Goal: Find specific page/section: Find specific page/section

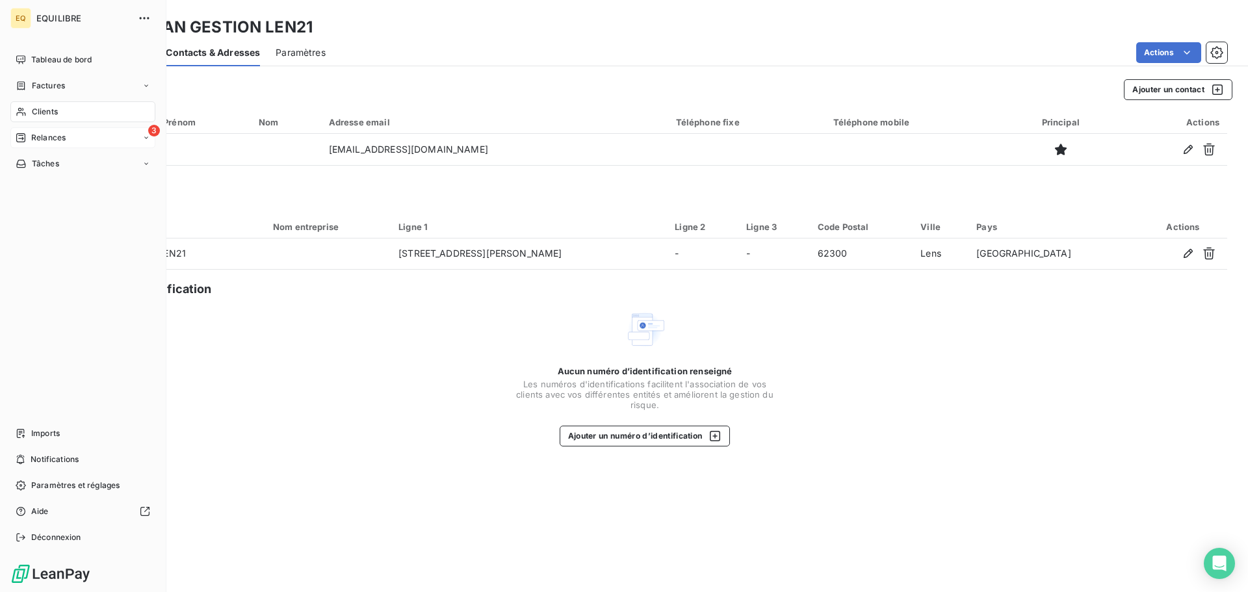
click at [79, 135] on div "3 Relances" at bounding box center [82, 137] width 145 height 21
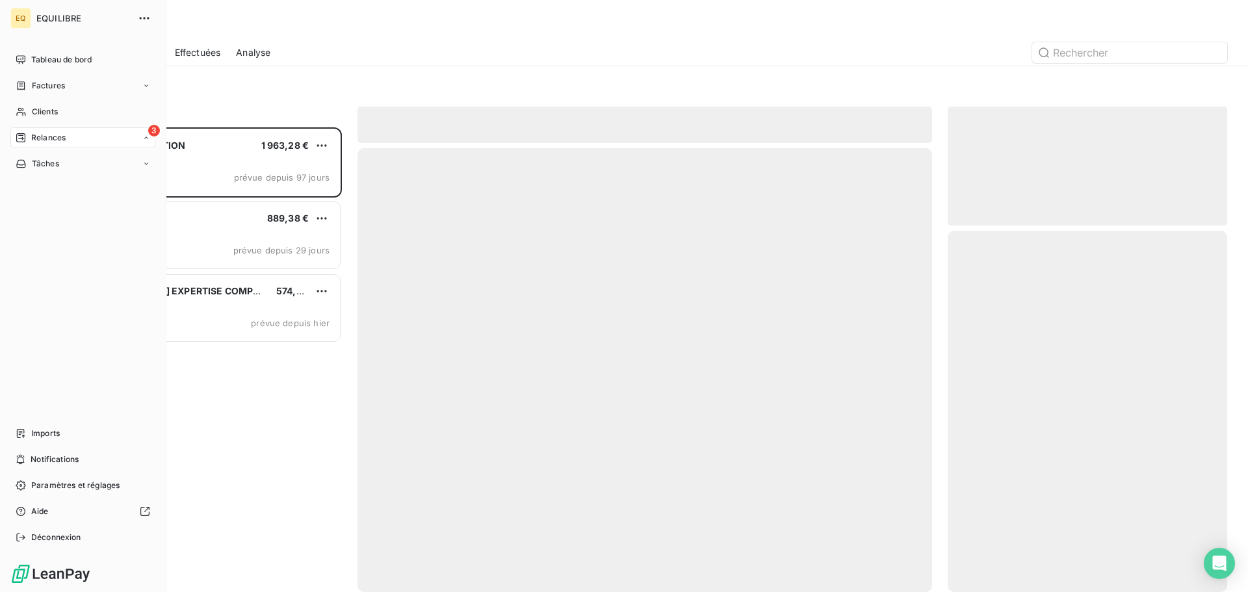
scroll to position [455, 270]
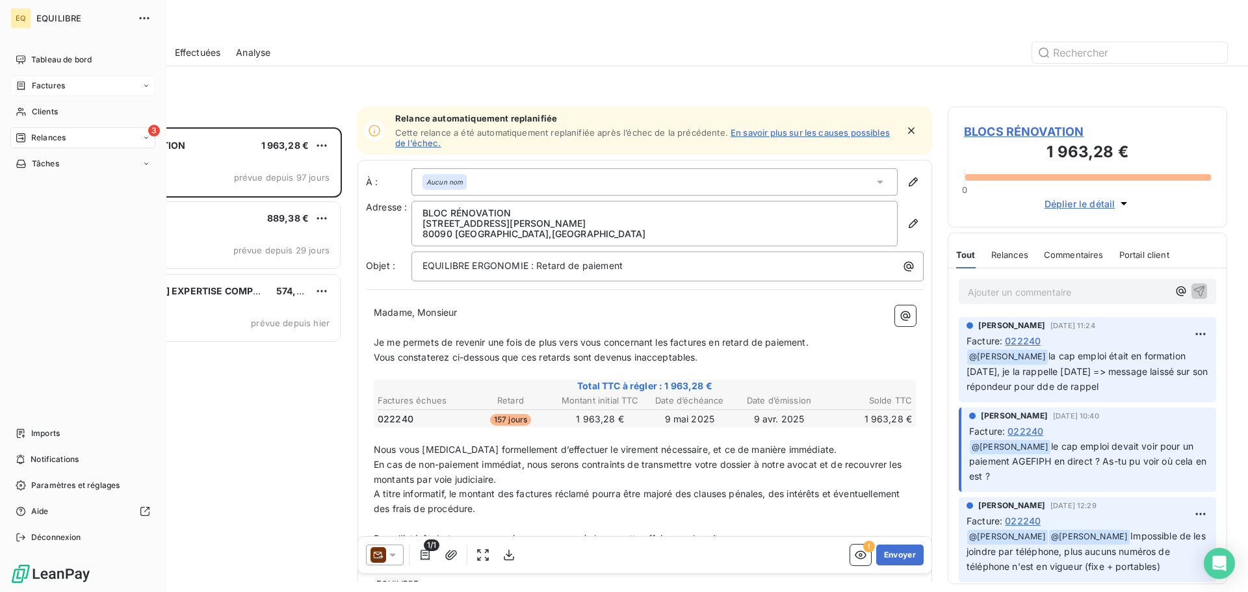
click at [49, 82] on span "Factures" at bounding box center [48, 86] width 33 height 12
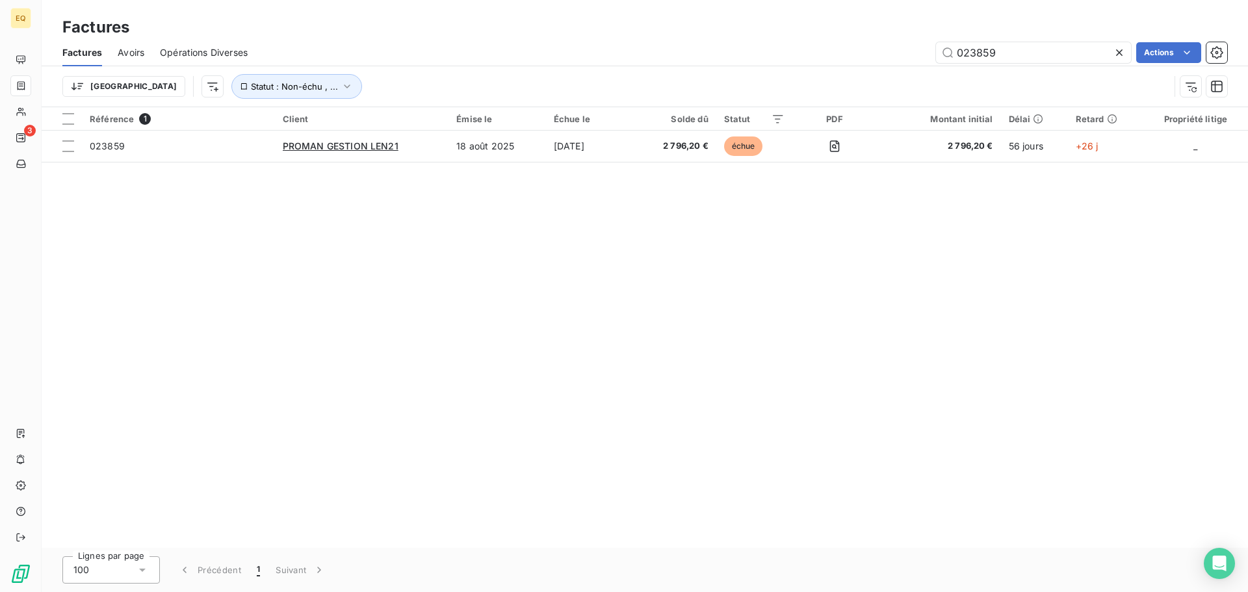
drag, startPoint x: 1007, startPoint y: 56, endPoint x: 905, endPoint y: 49, distance: 102.2
click at [905, 49] on div "023859 Actions" at bounding box center [745, 52] width 964 height 21
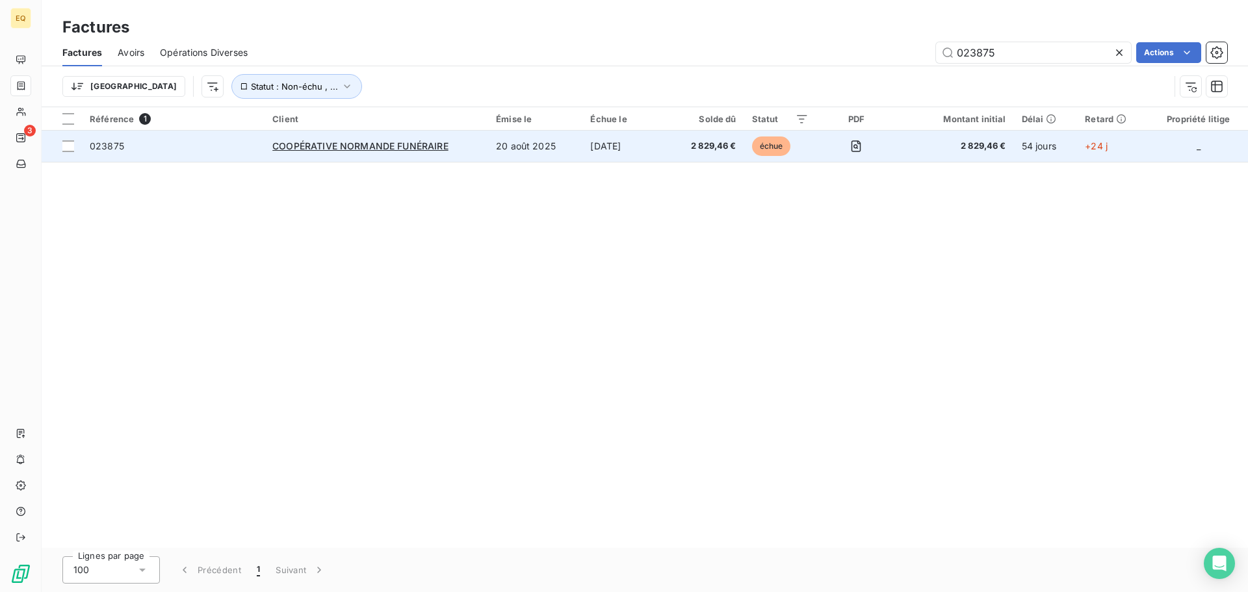
type input "023875"
click at [202, 140] on span "023875" at bounding box center [173, 146] width 167 height 13
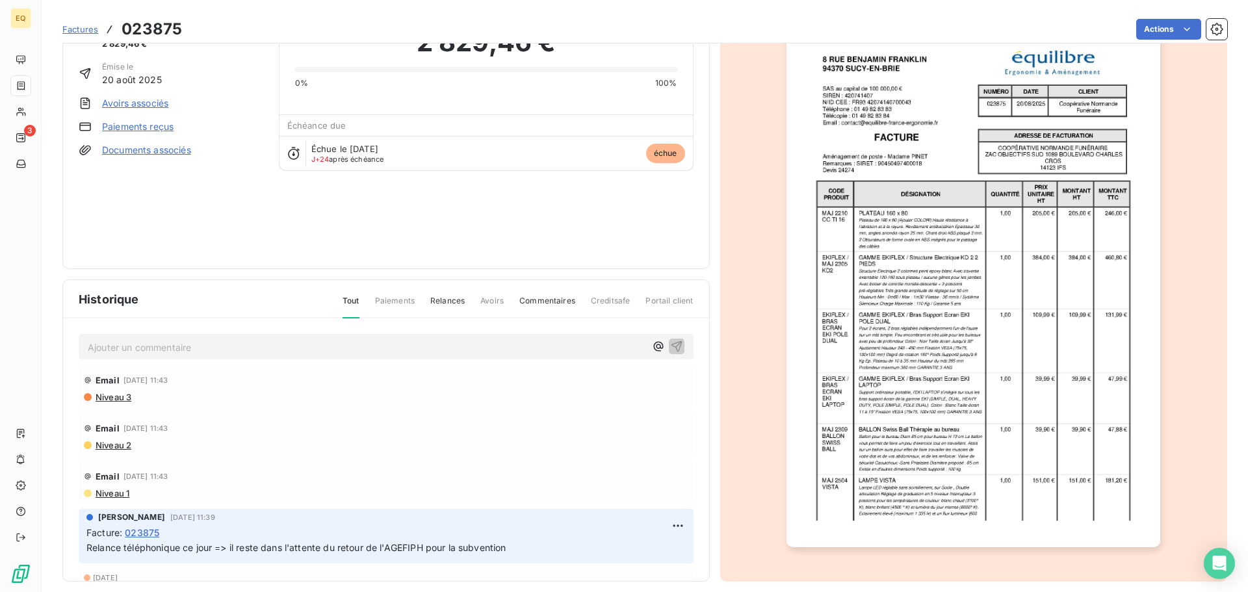
scroll to position [78, 0]
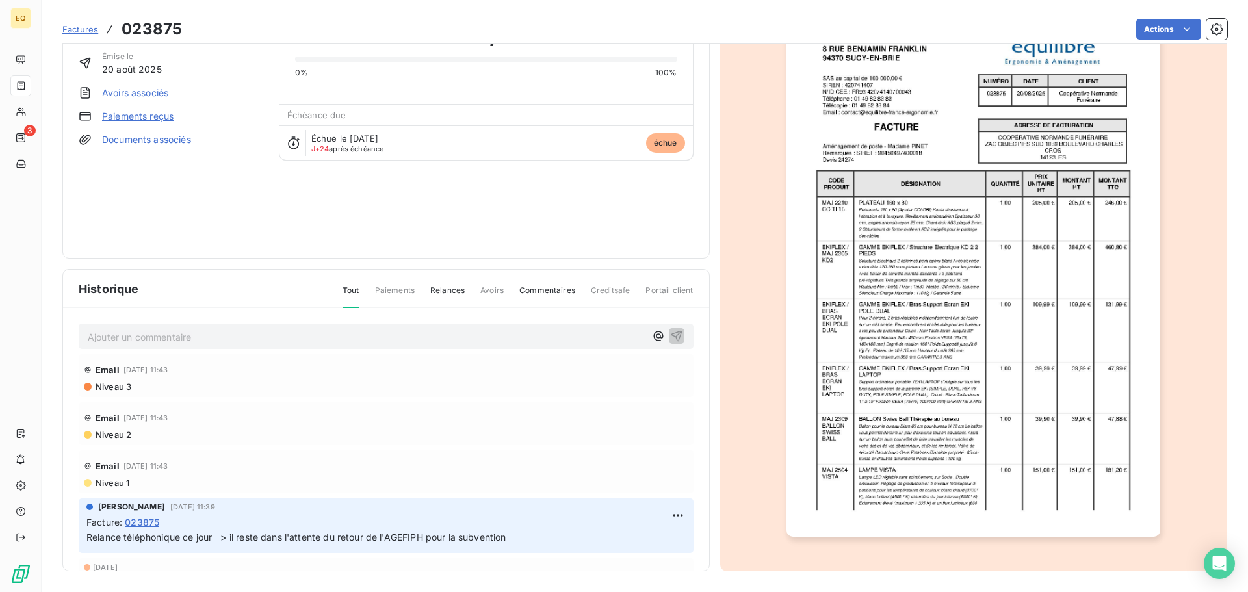
click at [144, 336] on p "Ajouter un commentaire ﻿" at bounding box center [367, 337] width 558 height 16
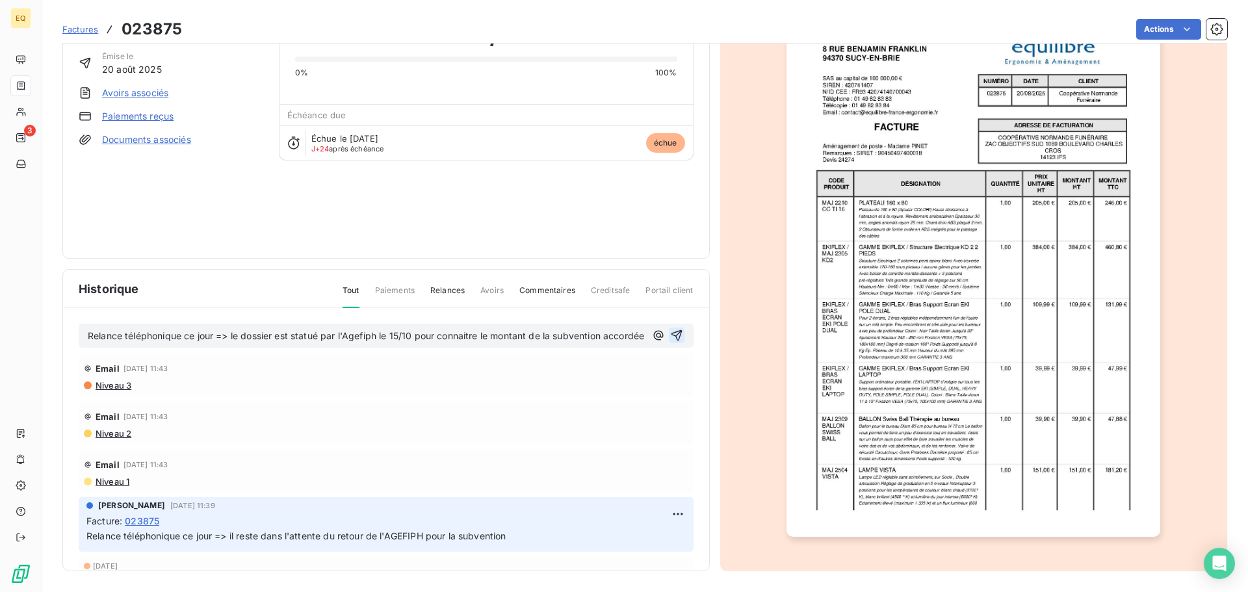
click at [671, 340] on icon "button" at bounding box center [676, 335] width 11 height 11
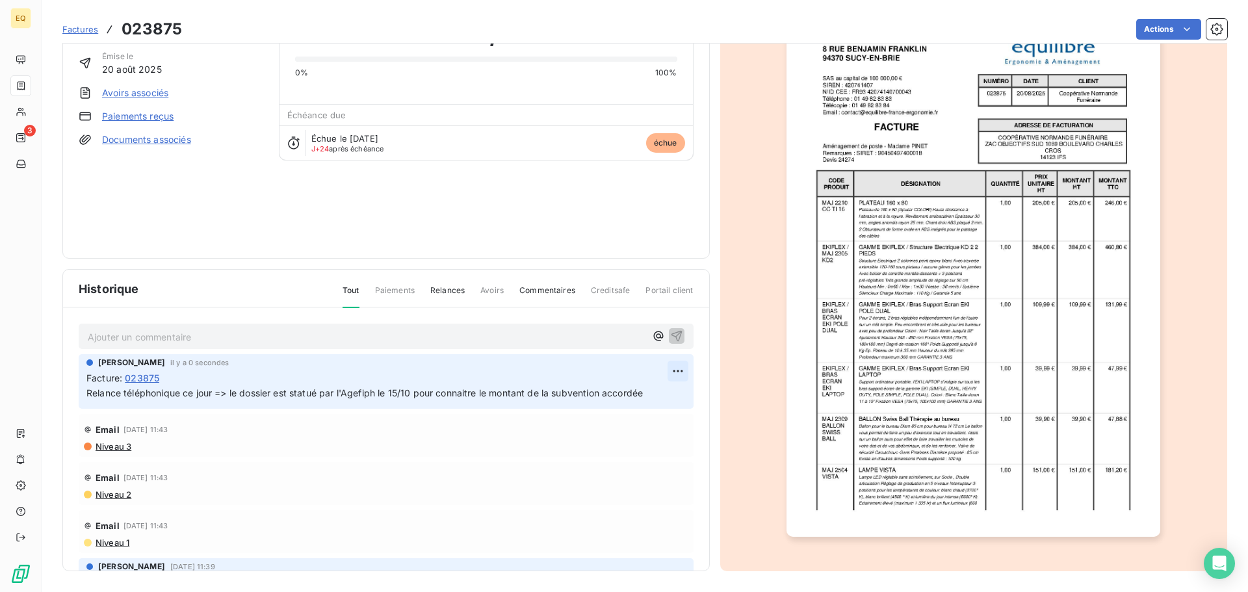
click at [666, 368] on html "EQ 3 Factures 023875 Actions COOPÉRATIVE NORMANDE FUNÉRAIRE Montant initial 2 8…" at bounding box center [624, 296] width 1248 height 592
click at [626, 399] on div "Editer" at bounding box center [631, 399] width 73 height 21
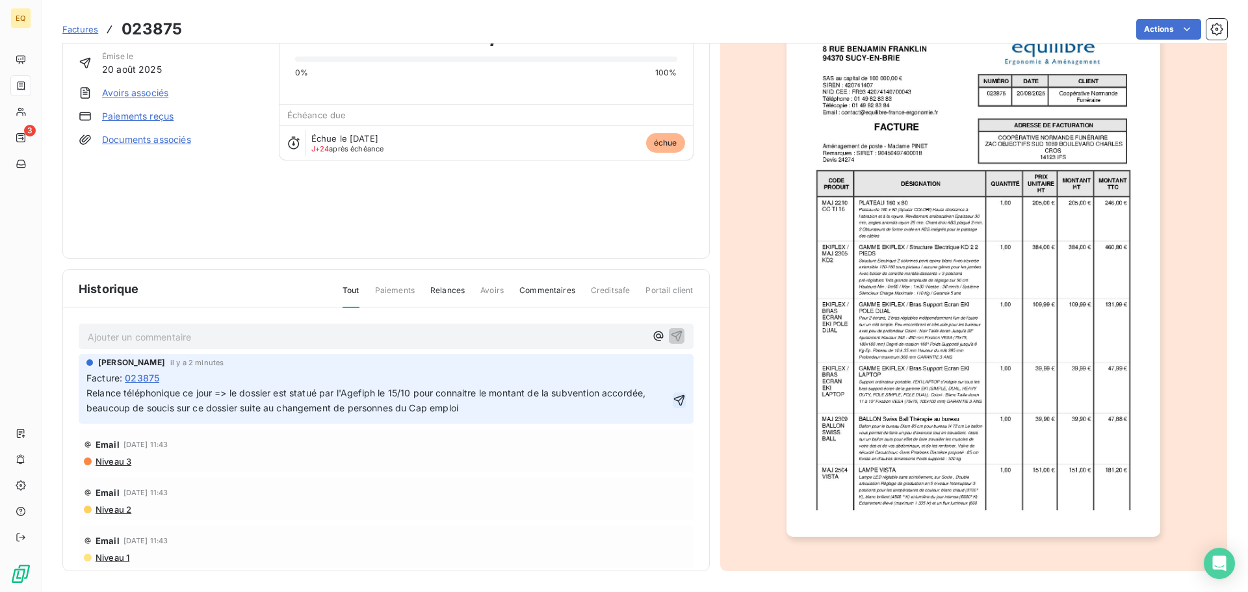
click at [673, 398] on icon "button" at bounding box center [679, 400] width 13 height 13
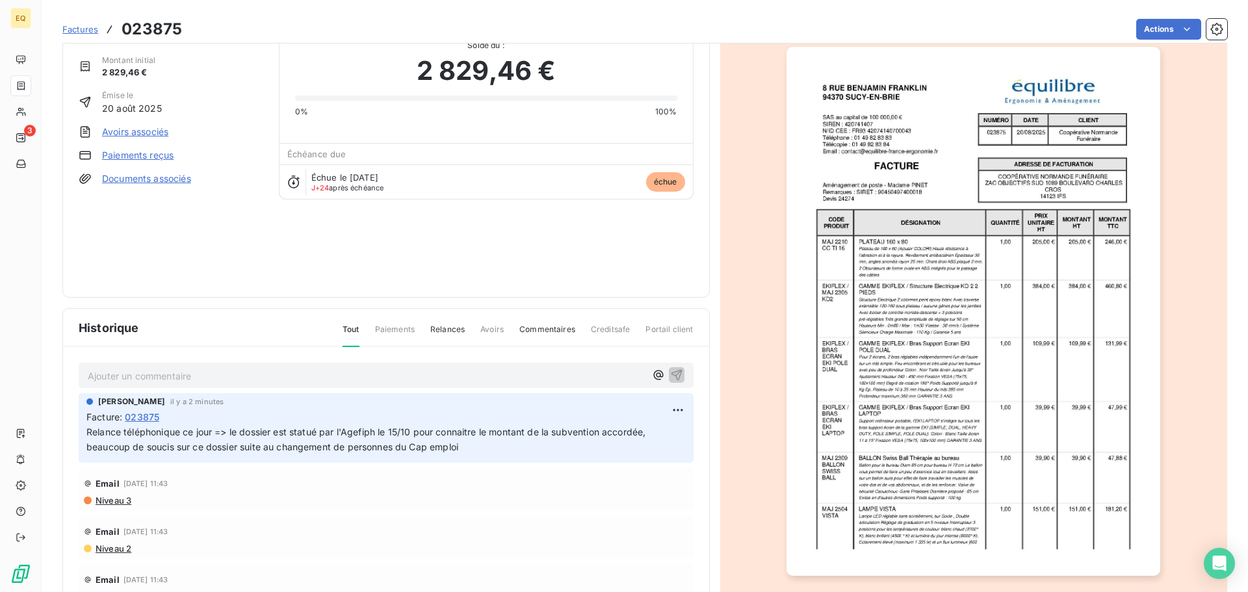
scroll to position [0, 0]
